Goal: Information Seeking & Learning: Learn about a topic

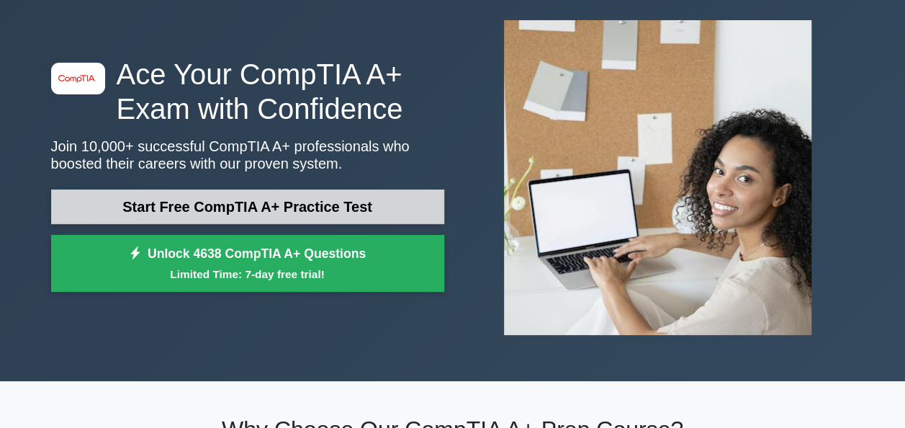
click at [303, 215] on link "Start Free CompTIA A+ Practice Test" at bounding box center [247, 206] width 393 height 35
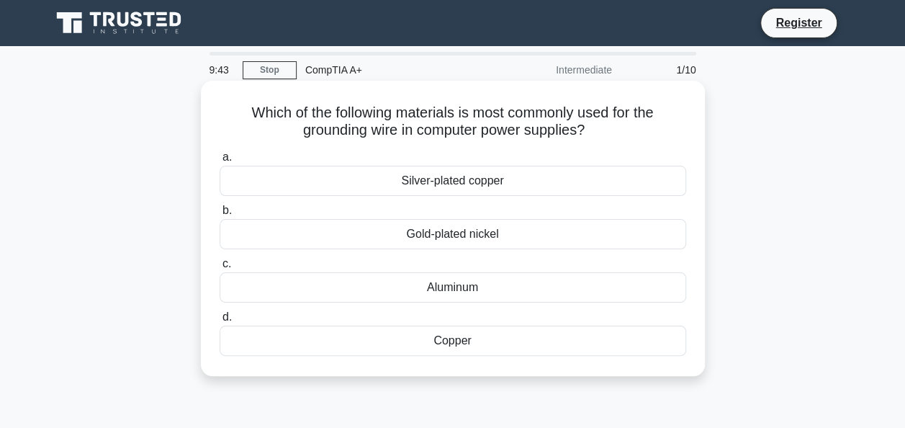
click at [493, 333] on div "Copper" at bounding box center [453, 341] width 467 height 30
click at [220, 322] on input "d. Copper" at bounding box center [220, 317] width 0 height 9
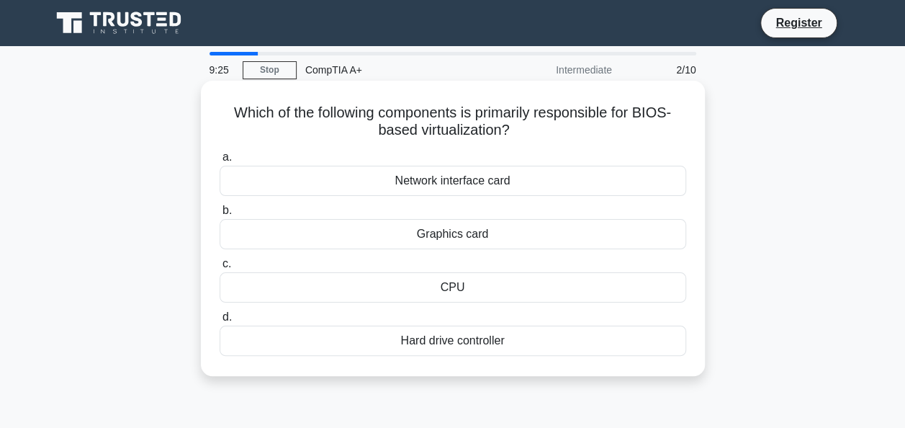
click at [489, 285] on div "CPU" at bounding box center [453, 287] width 467 height 30
click at [220, 269] on input "c. CPU" at bounding box center [220, 263] width 0 height 9
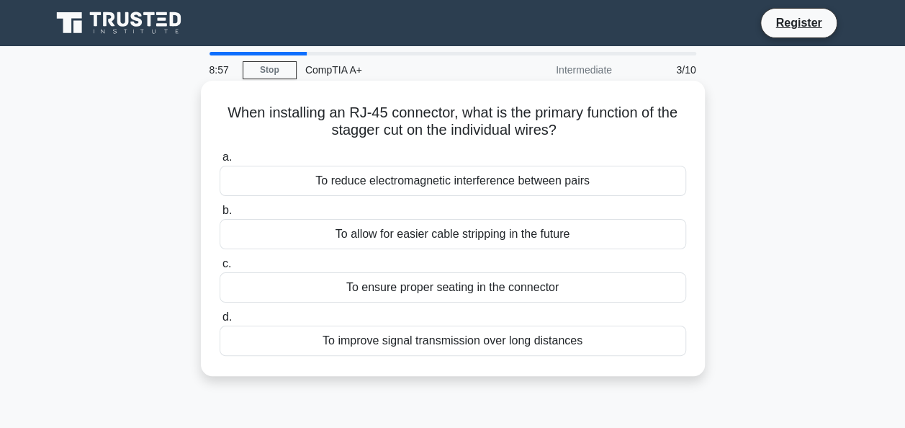
click at [474, 181] on div "To reduce electromagnetic interference between pairs" at bounding box center [453, 181] width 467 height 30
click at [220, 162] on input "a. To reduce electromagnetic interference between pairs" at bounding box center [220, 157] width 0 height 9
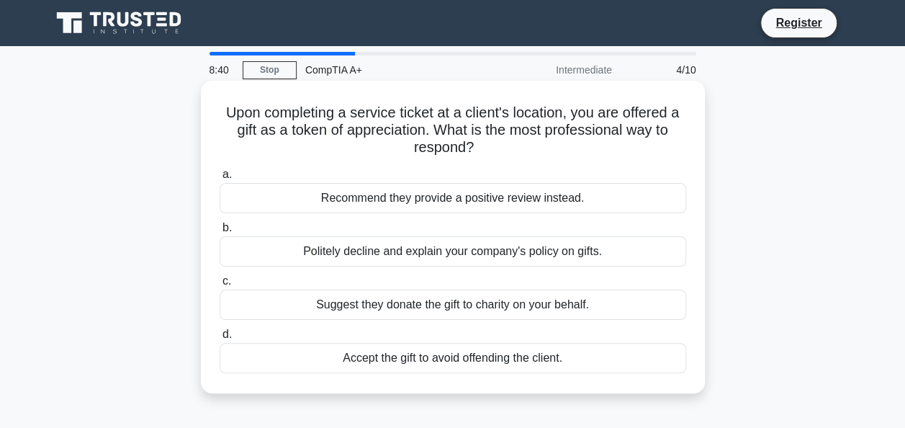
click at [494, 251] on div "Politely decline and explain your company's policy on gifts." at bounding box center [453, 251] width 467 height 30
click at [220, 233] on input "b. Politely decline and explain your company's policy on gifts." at bounding box center [220, 227] width 0 height 9
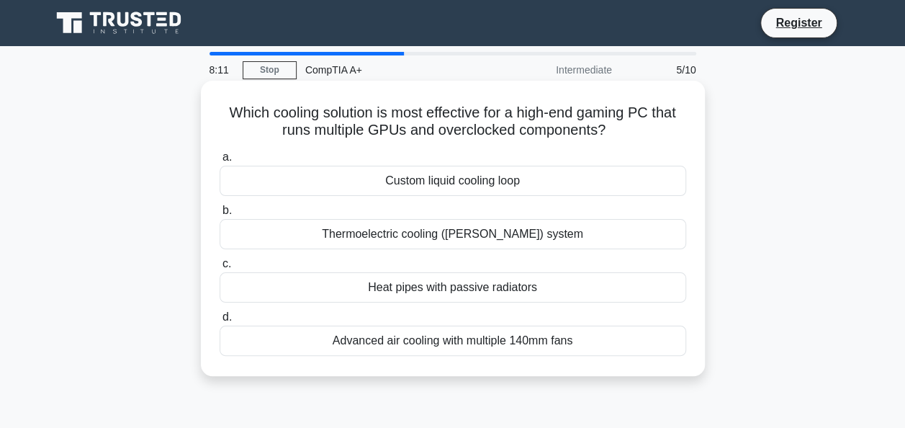
click at [467, 183] on div "Custom liquid cooling loop" at bounding box center [453, 181] width 467 height 30
click at [220, 162] on input "a. Custom liquid cooling loop" at bounding box center [220, 157] width 0 height 9
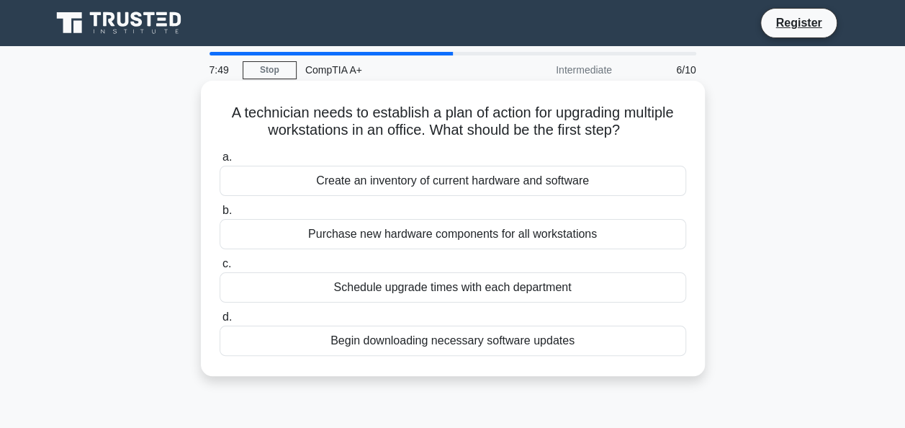
click at [433, 177] on div "Create an inventory of current hardware and software" at bounding box center [453, 181] width 467 height 30
click at [220, 162] on input "a. Create an inventory of current hardware and software" at bounding box center [220, 157] width 0 height 9
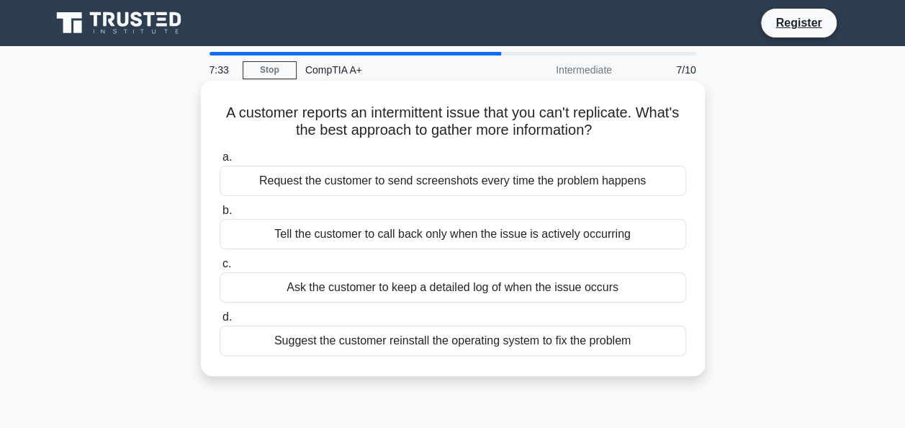
click at [450, 290] on div "Ask the customer to keep a detailed log of when the issue occurs" at bounding box center [453, 287] width 467 height 30
click at [220, 269] on input "c. Ask the customer to keep a detailed log of when the issue occurs" at bounding box center [220, 263] width 0 height 9
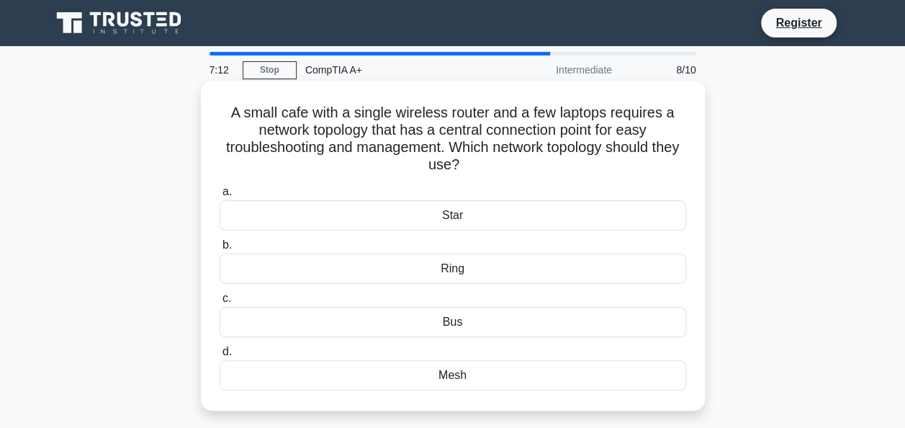
click at [465, 325] on div "Bus" at bounding box center [453, 322] width 467 height 30
click at [220, 303] on input "c. Bus" at bounding box center [220, 298] width 0 height 9
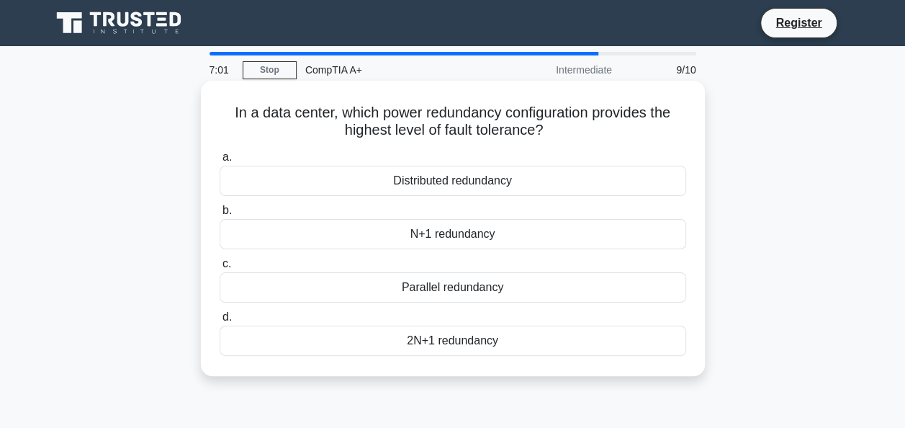
click at [470, 298] on div "Parallel redundancy" at bounding box center [453, 287] width 467 height 30
click at [220, 269] on input "c. Parallel redundancy" at bounding box center [220, 263] width 0 height 9
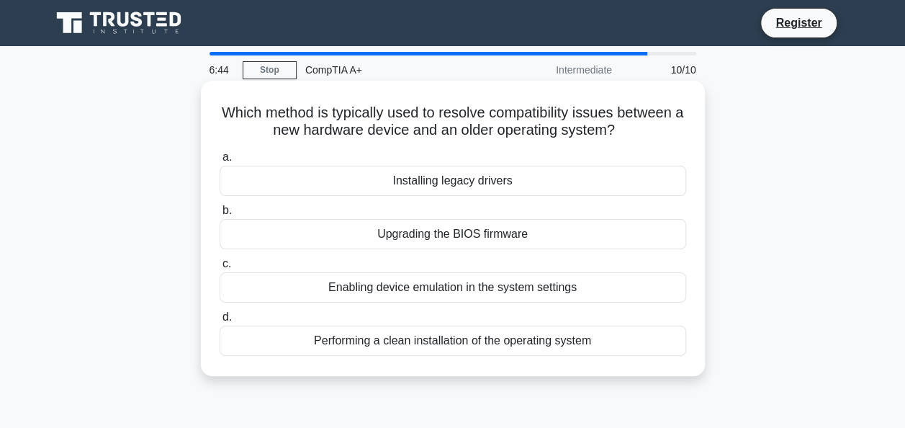
click at [441, 185] on div "Installing legacy drivers" at bounding box center [453, 181] width 467 height 30
click at [220, 162] on input "a. Installing legacy drivers" at bounding box center [220, 157] width 0 height 9
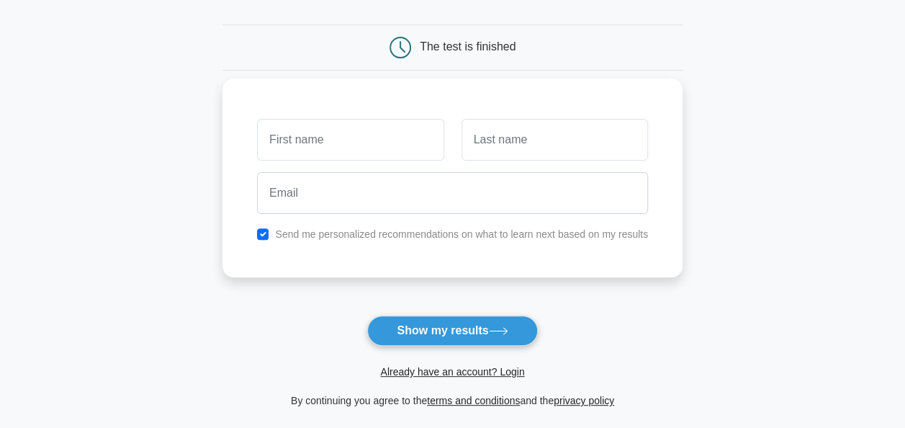
scroll to position [144, 0]
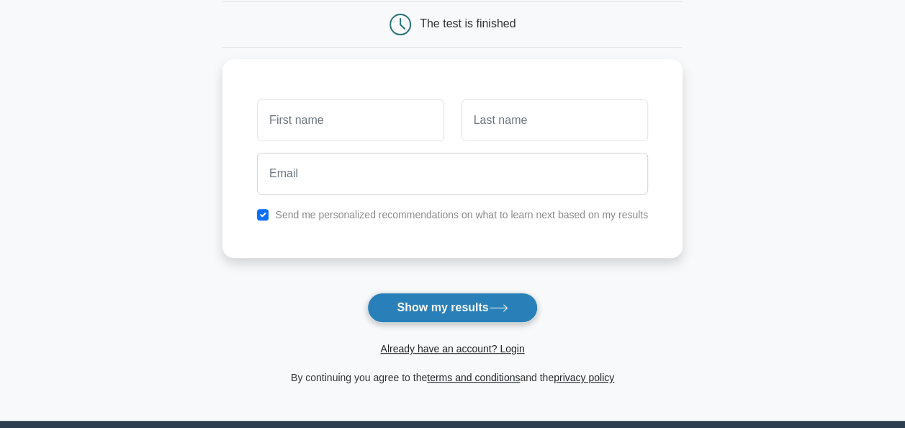
click at [434, 315] on button "Show my results" at bounding box center [452, 307] width 170 height 30
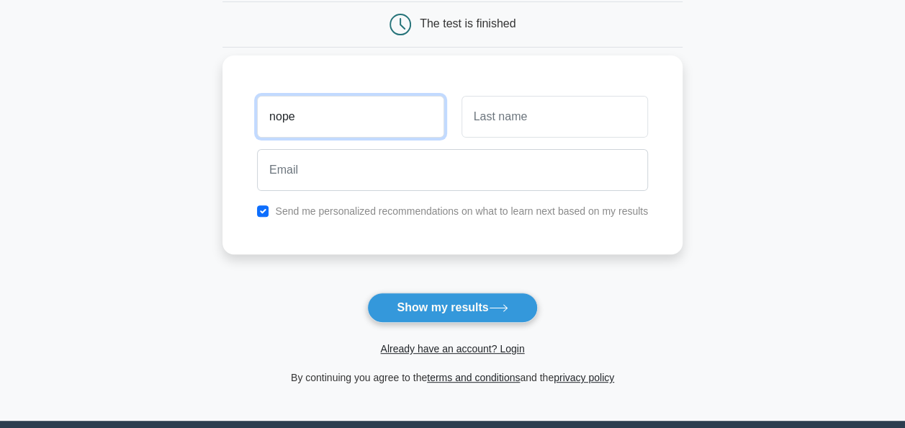
type input "nope"
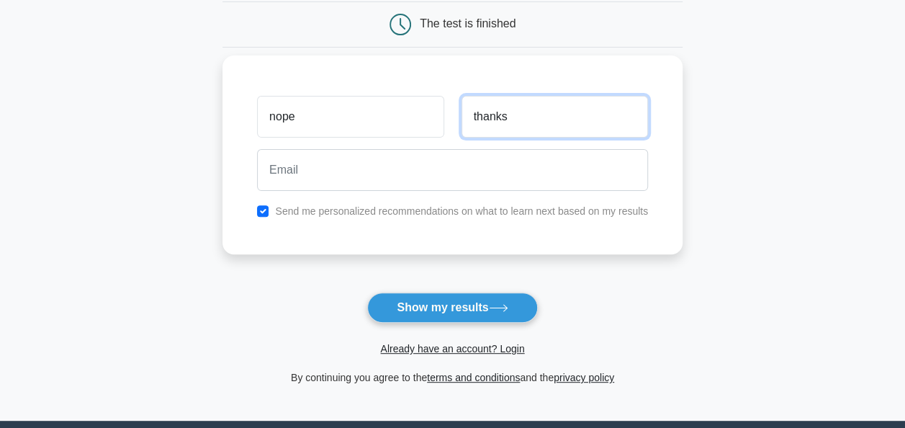
type input "thanks"
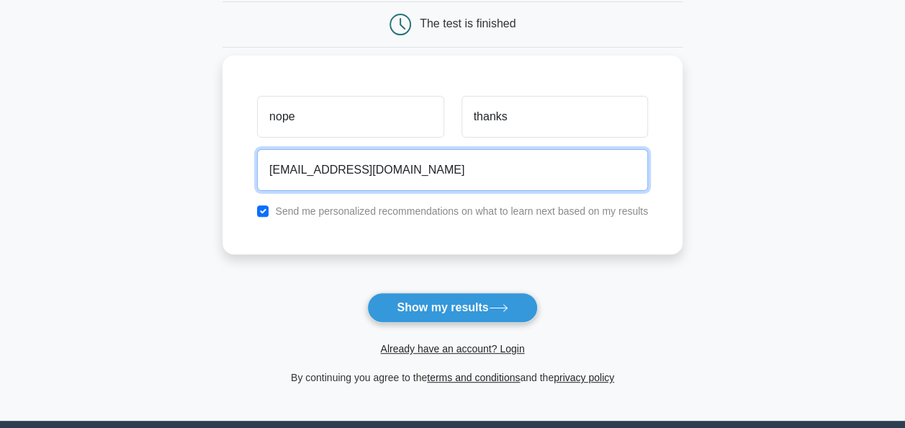
type input "letmego@gmail.com"
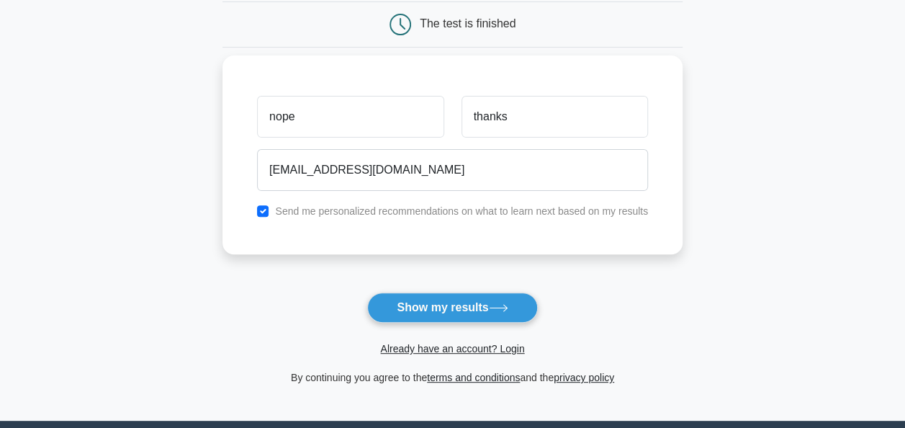
click at [262, 203] on div "Send me personalized recommendations on what to learn next based on my results" at bounding box center [452, 210] width 408 height 17
click at [269, 209] on div "Send me personalized recommendations on what to learn next based on my results" at bounding box center [452, 210] width 408 height 17
click at [267, 209] on input "checkbox" at bounding box center [263, 211] width 12 height 12
checkbox input "false"
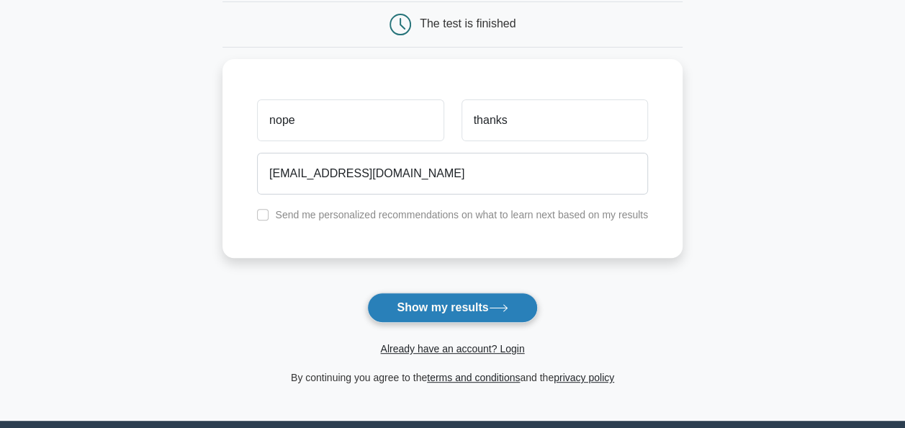
click at [413, 303] on button "Show my results" at bounding box center [452, 307] width 170 height 30
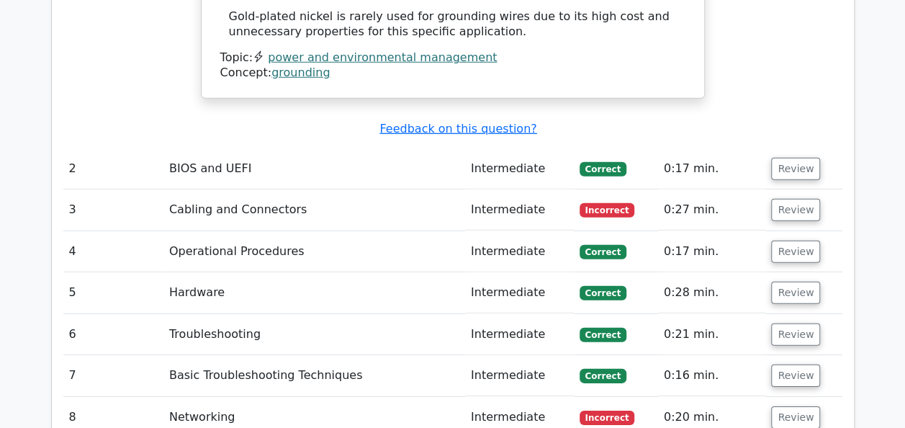
scroll to position [2017, 0]
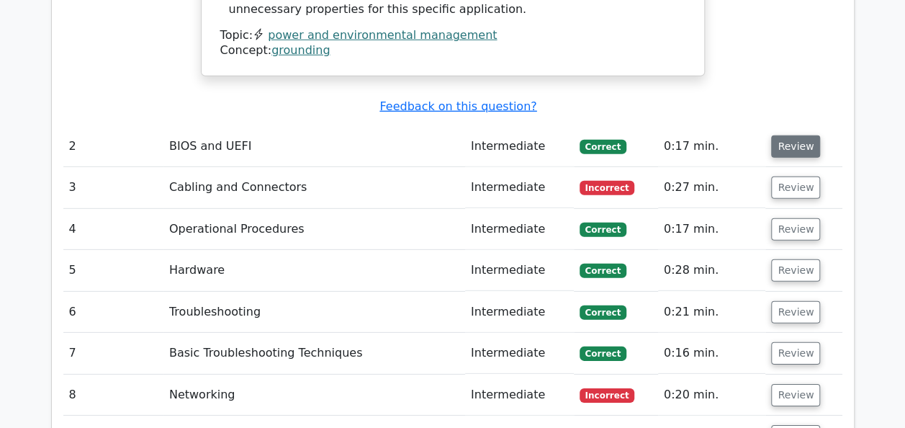
click at [796, 135] on button "Review" at bounding box center [795, 146] width 49 height 22
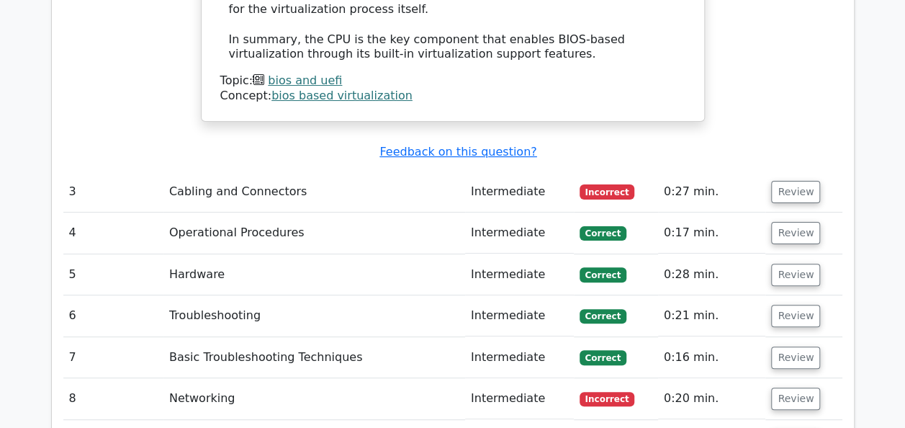
scroll to position [2809, 0]
click at [798, 180] on button "Review" at bounding box center [795, 191] width 49 height 22
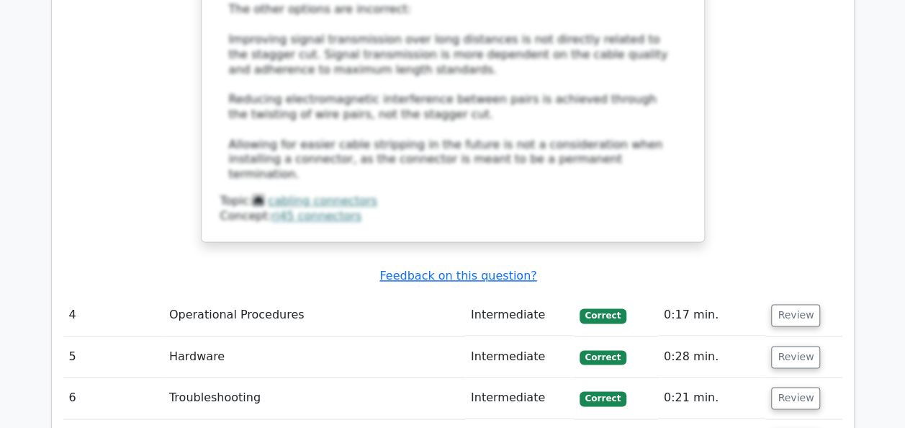
scroll to position [3601, 0]
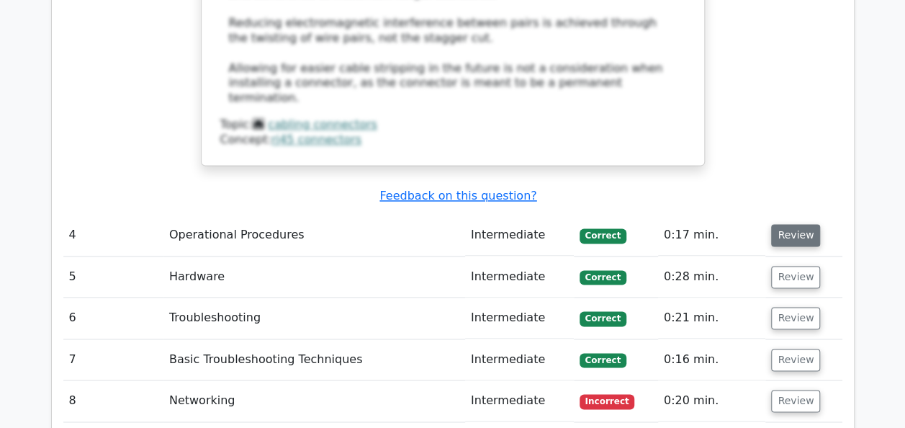
click at [812, 224] on button "Review" at bounding box center [795, 235] width 49 height 22
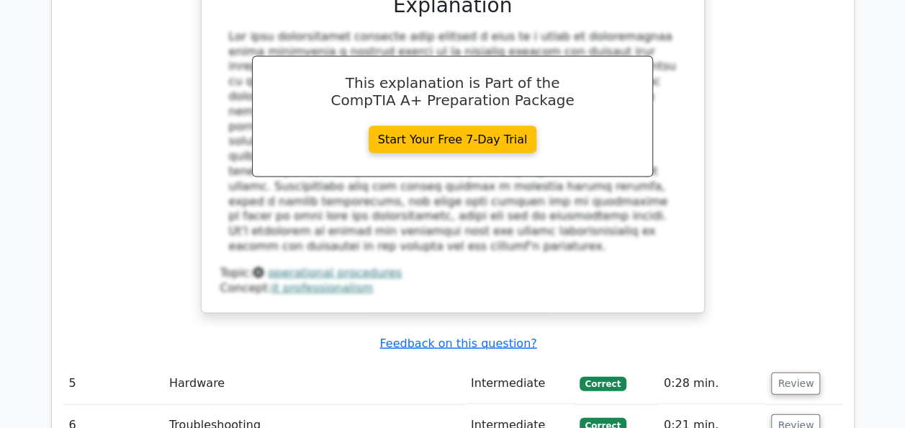
scroll to position [4250, 0]
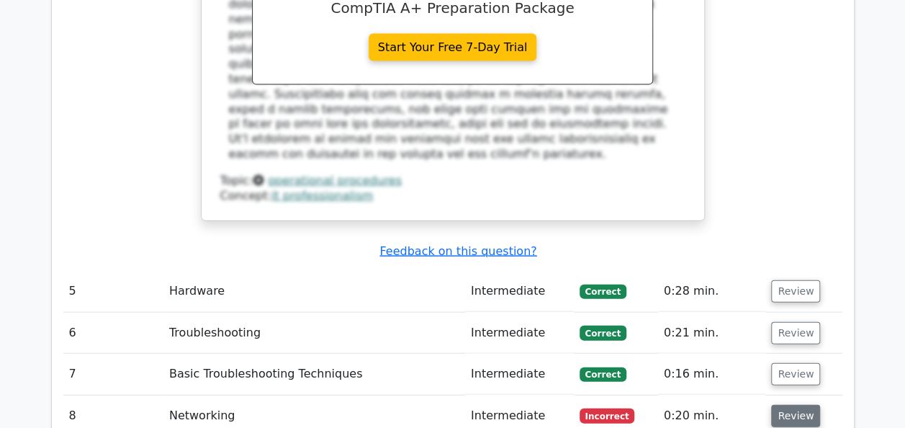
click at [805, 405] on button "Review" at bounding box center [795, 416] width 49 height 22
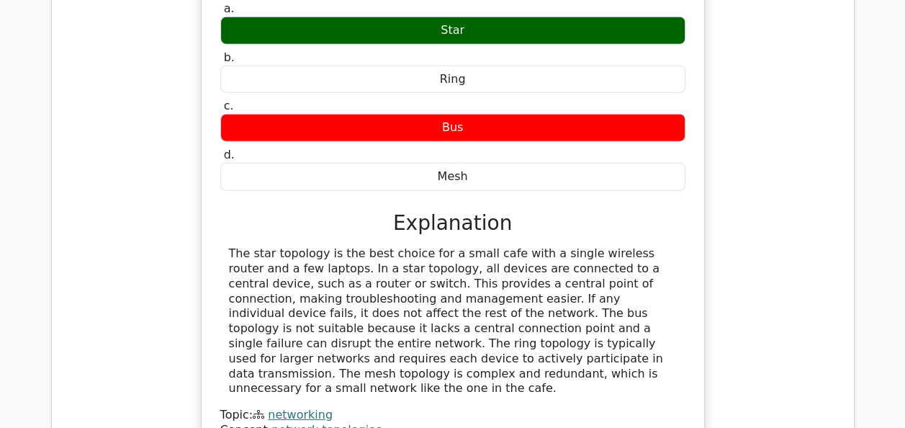
scroll to position [4754, 0]
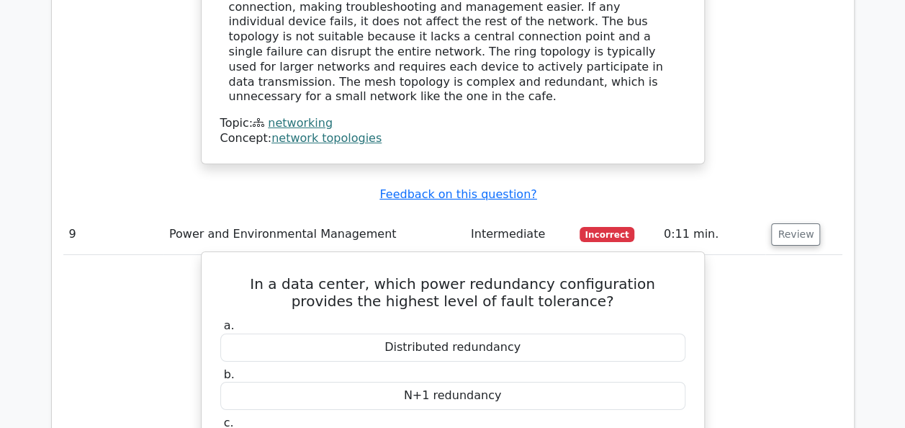
scroll to position [4898, 0]
